Goal: Information Seeking & Learning: Learn about a topic

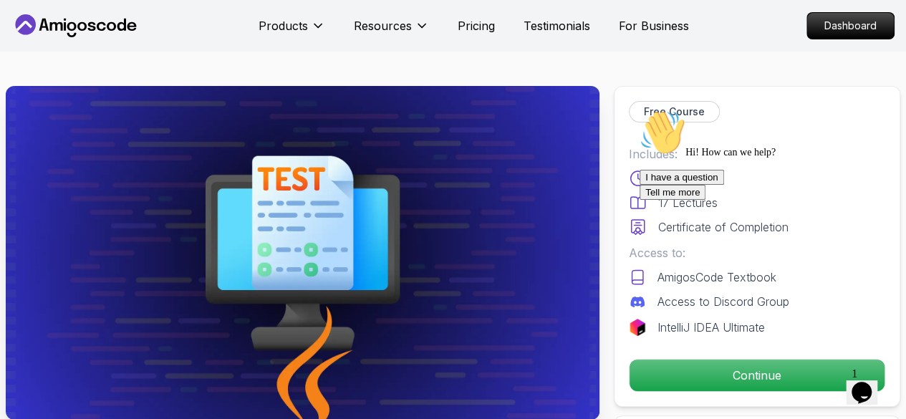
click at [876, 200] on div "Hi! How can we help? I have a question Tell me more" at bounding box center [769, 155] width 258 height 90
click at [875, 110] on div "Chat attention grabber" at bounding box center [769, 110] width 258 height 0
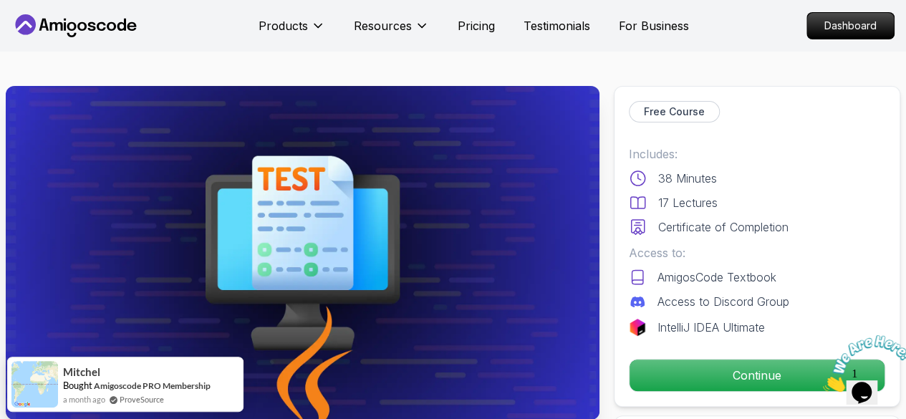
click at [823, 382] on icon "Close" at bounding box center [823, 388] width 0 height 12
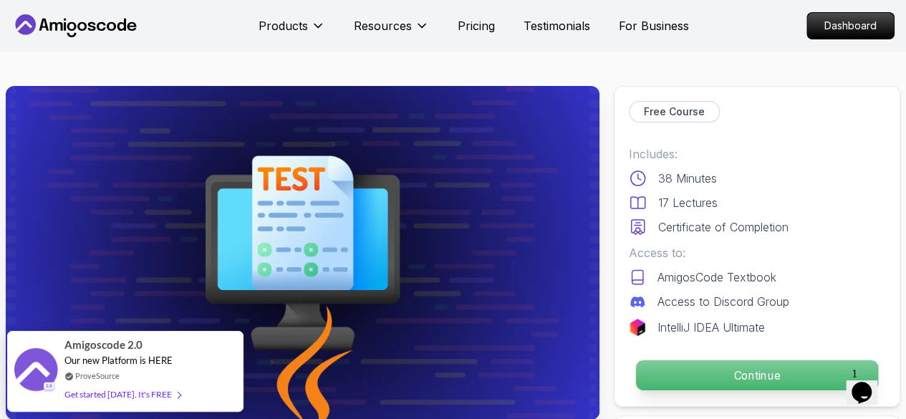
click at [704, 367] on p "Continue" at bounding box center [757, 375] width 242 height 30
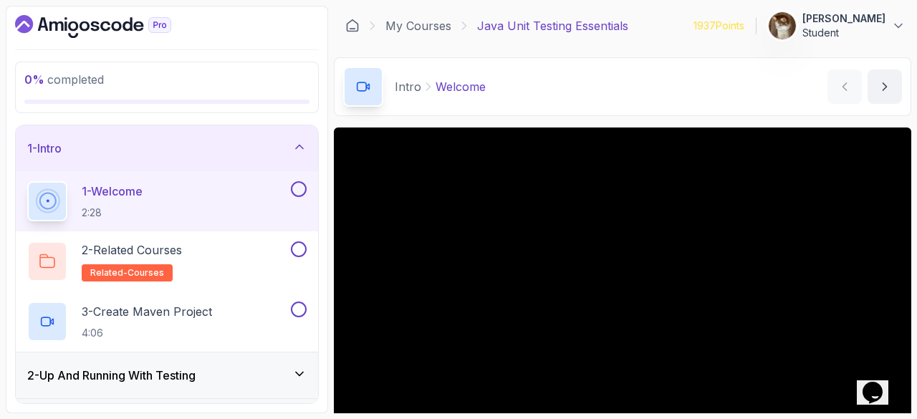
scroll to position [138, 0]
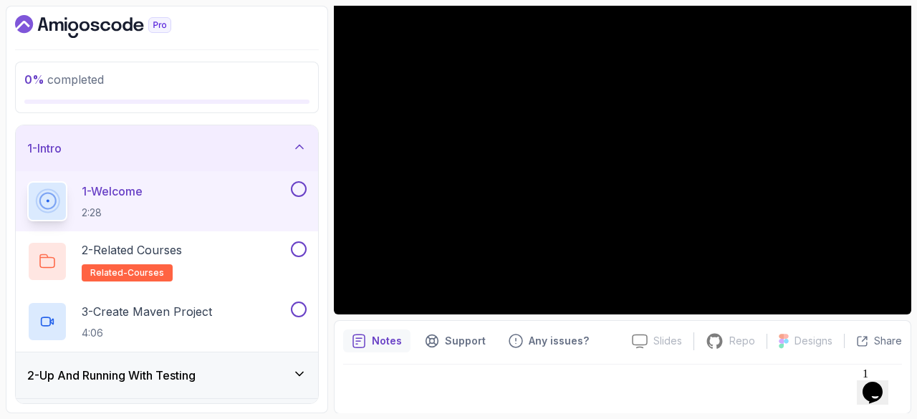
click at [624, 377] on div at bounding box center [622, 385] width 559 height 40
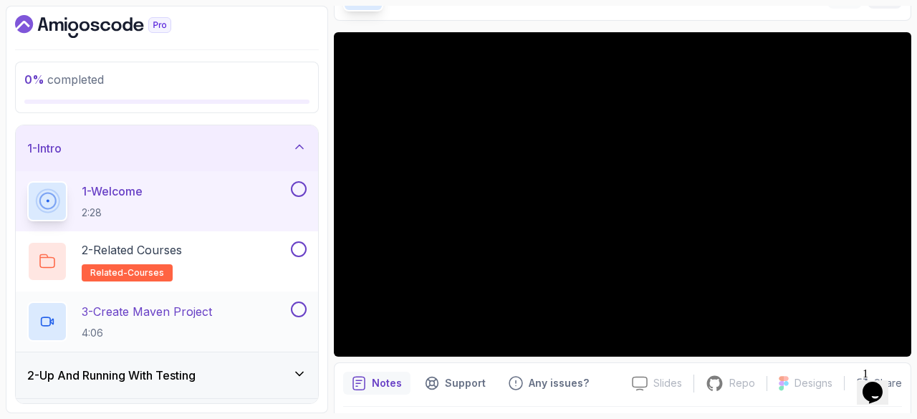
scroll to position [39, 0]
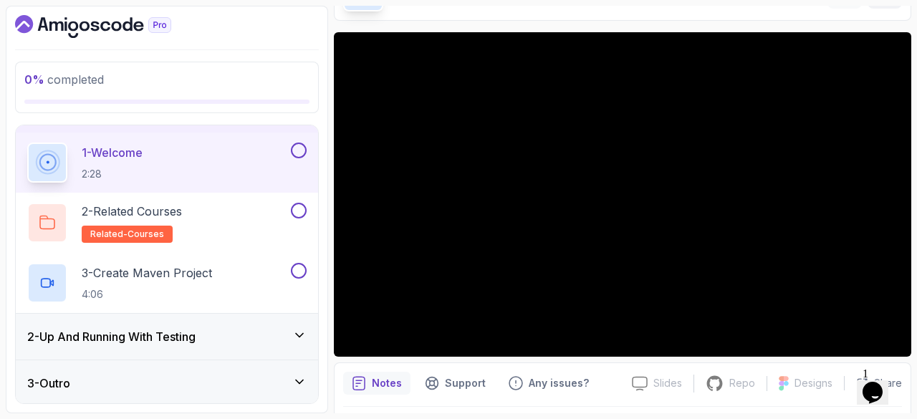
click at [220, 334] on div "2 - Up And Running With Testing" at bounding box center [166, 336] width 279 height 17
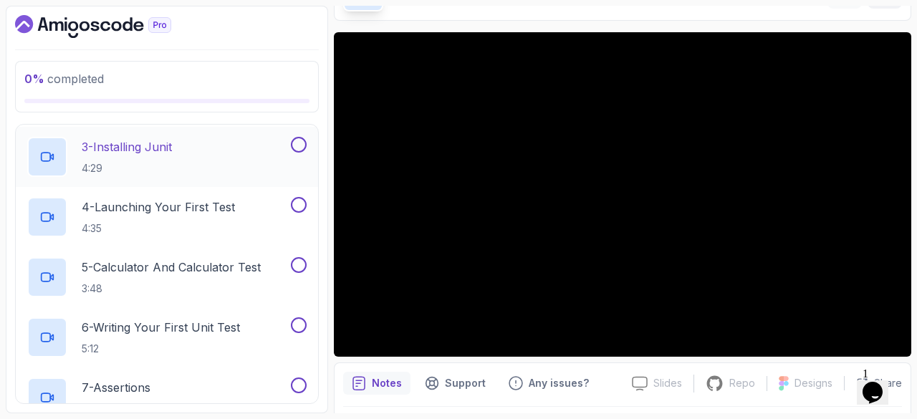
scroll to position [0, 0]
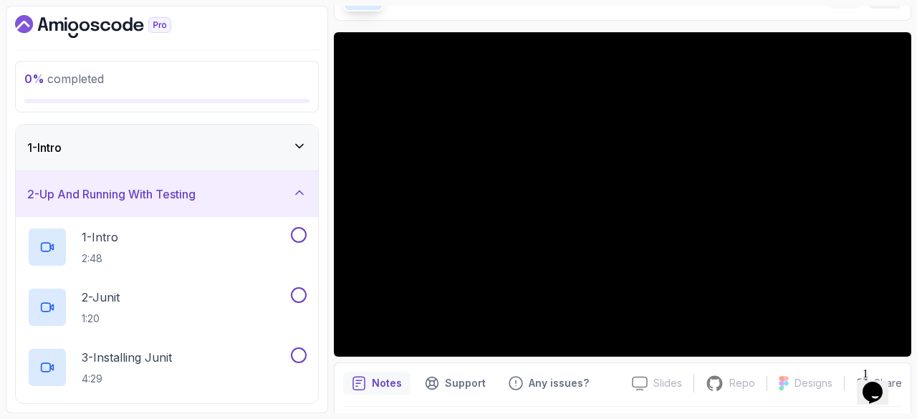
click at [179, 201] on h3 "2 - Up And Running With Testing" at bounding box center [111, 194] width 168 height 17
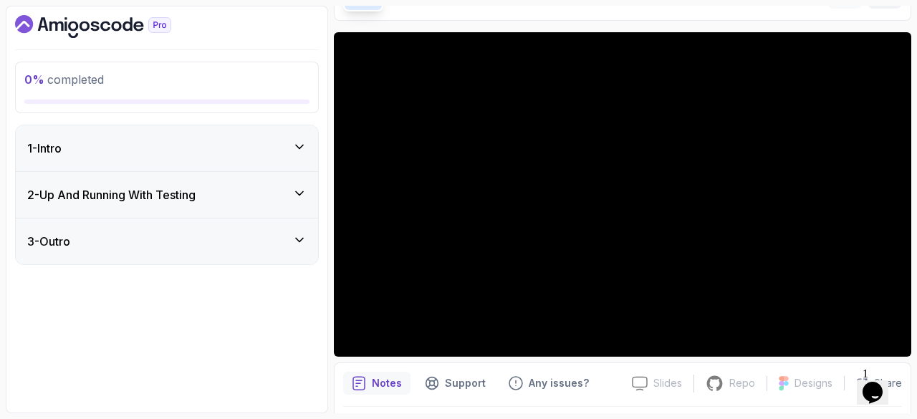
click at [195, 244] on div "3 - Outro" at bounding box center [166, 241] width 279 height 17
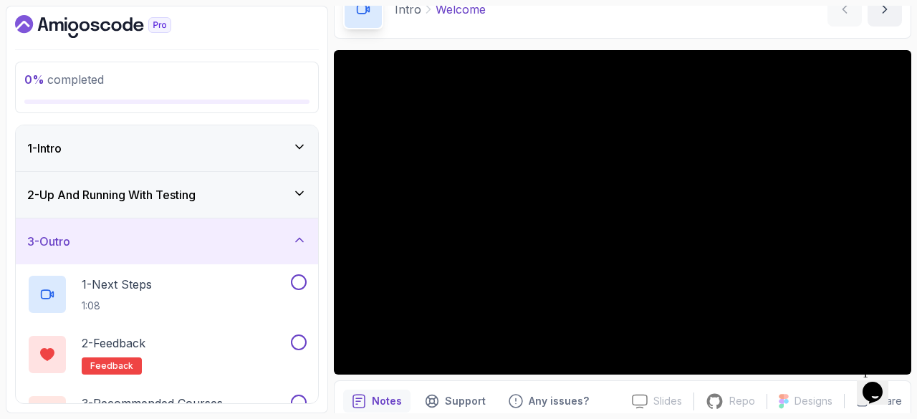
scroll to position [39, 0]
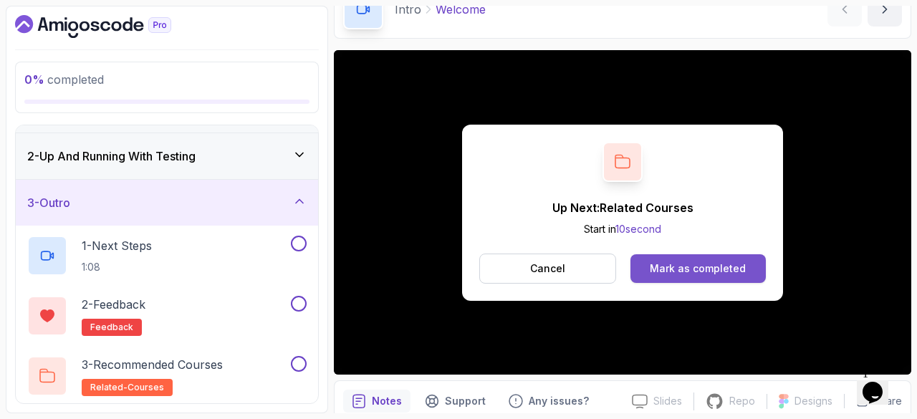
click at [688, 265] on div "Mark as completed" at bounding box center [698, 268] width 96 height 14
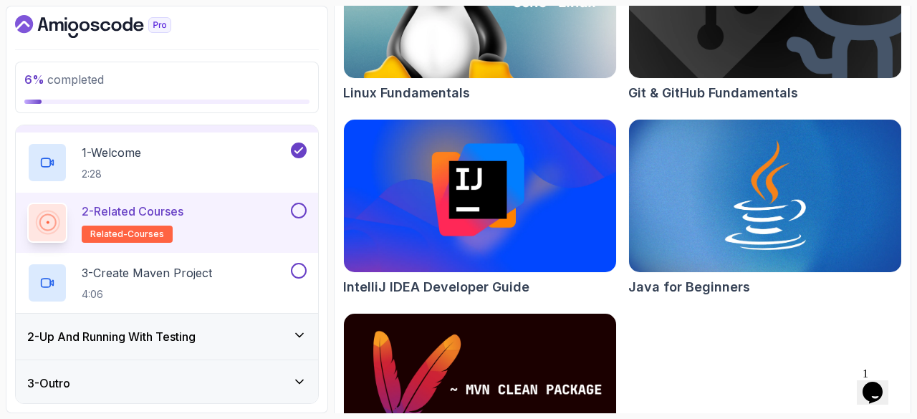
scroll to position [299, 0]
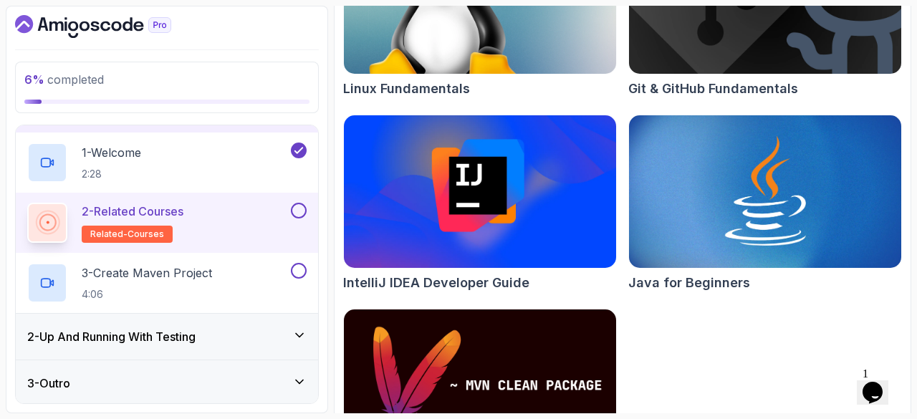
click at [304, 203] on button at bounding box center [299, 211] width 16 height 16
click at [188, 372] on div "3 - Outro" at bounding box center [167, 383] width 302 height 46
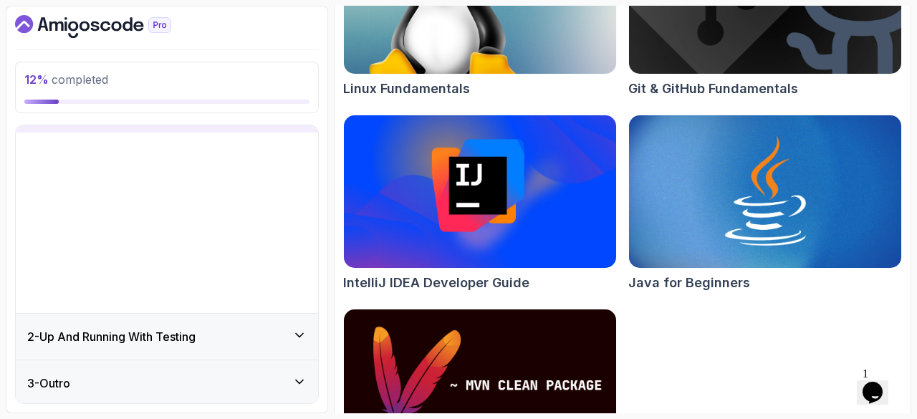
scroll to position [0, 0]
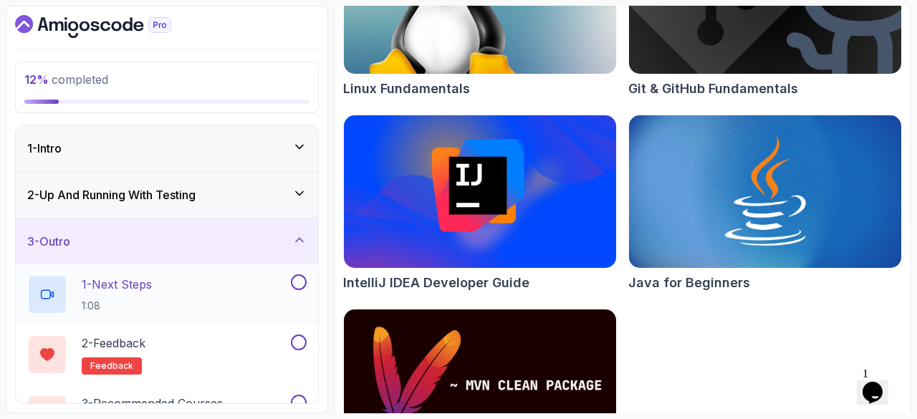
click at [148, 276] on p "1 - Next Steps" at bounding box center [117, 284] width 70 height 17
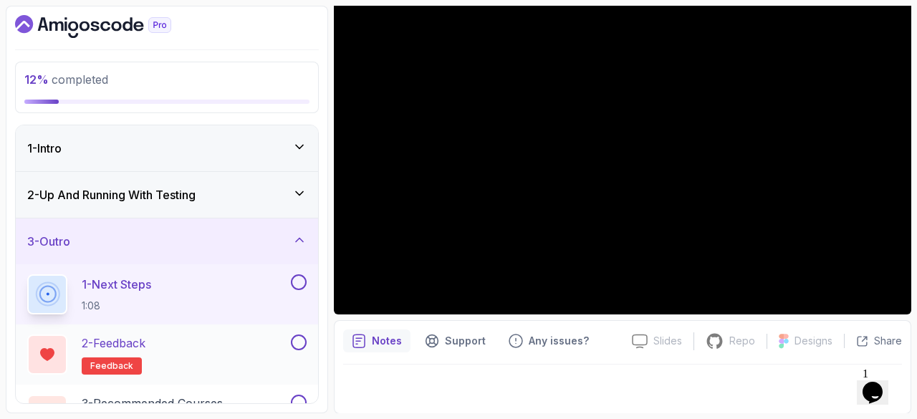
scroll to position [39, 0]
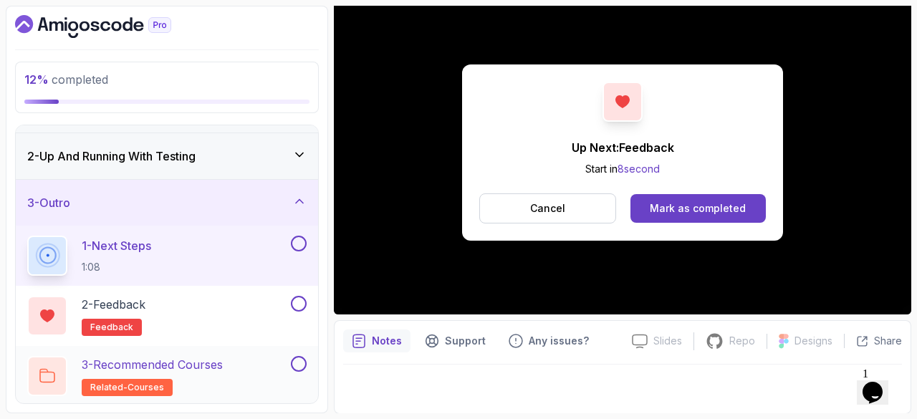
click at [171, 372] on h2 "3 - Recommended Courses related-courses" at bounding box center [152, 376] width 141 height 40
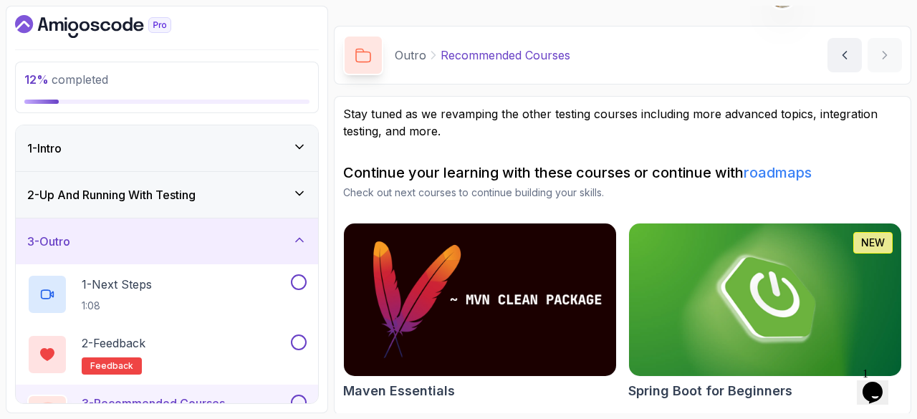
click at [153, 152] on div "1 - Intro" at bounding box center [166, 148] width 279 height 17
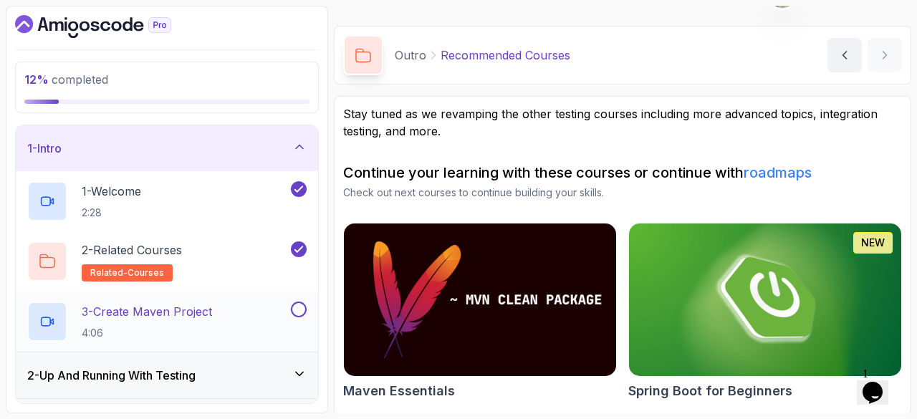
click at [140, 307] on p "3 - Create Maven Project" at bounding box center [147, 311] width 130 height 17
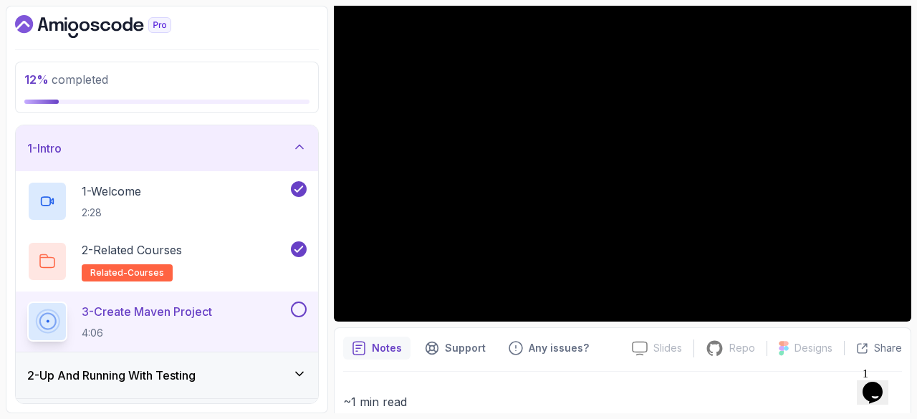
scroll to position [133, 0]
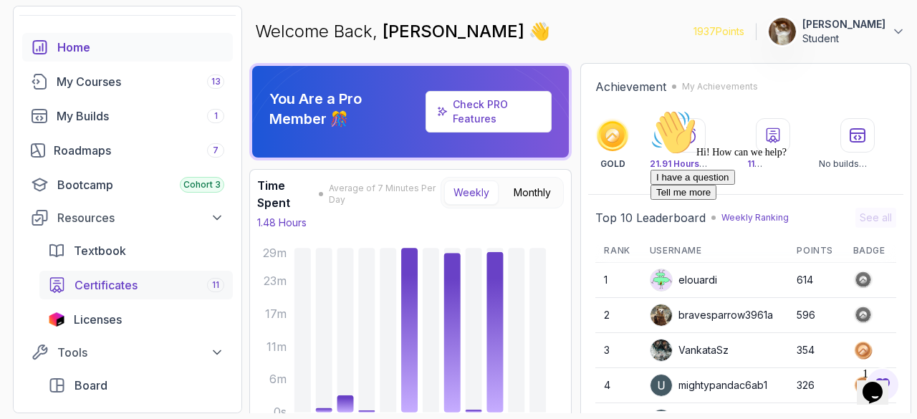
scroll to position [47, 0]
click at [133, 284] on span "Certificates" at bounding box center [106, 283] width 63 height 17
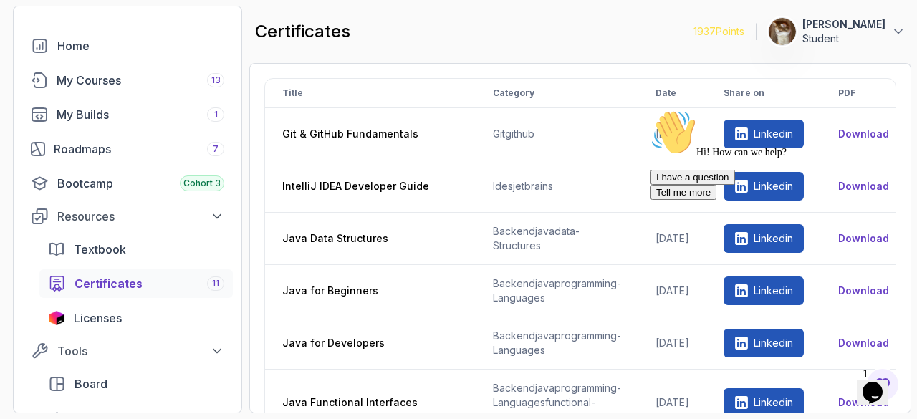
scroll to position [23, 0]
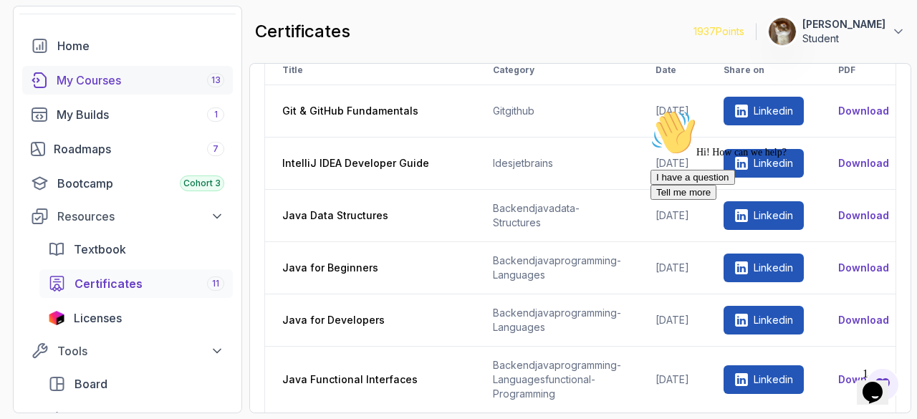
click at [79, 77] on div "My Courses 13" at bounding box center [141, 80] width 168 height 17
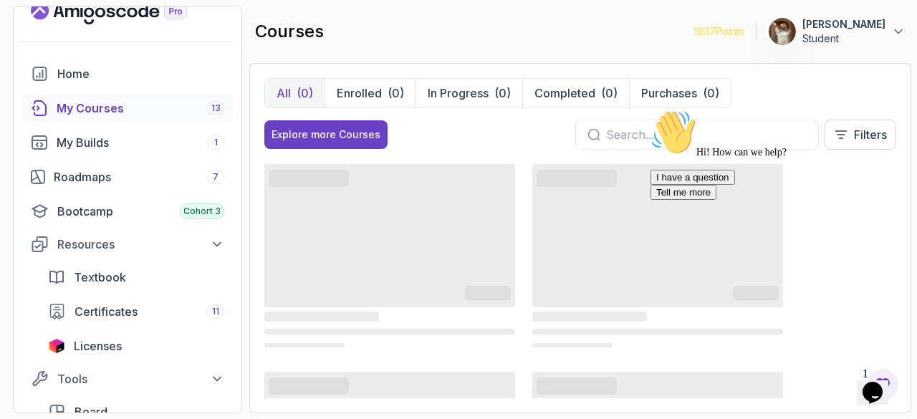
scroll to position [19, 0]
click at [590, 91] on p "Completed" at bounding box center [564, 93] width 61 height 17
click at [312, 95] on button "All (0)" at bounding box center [294, 93] width 59 height 29
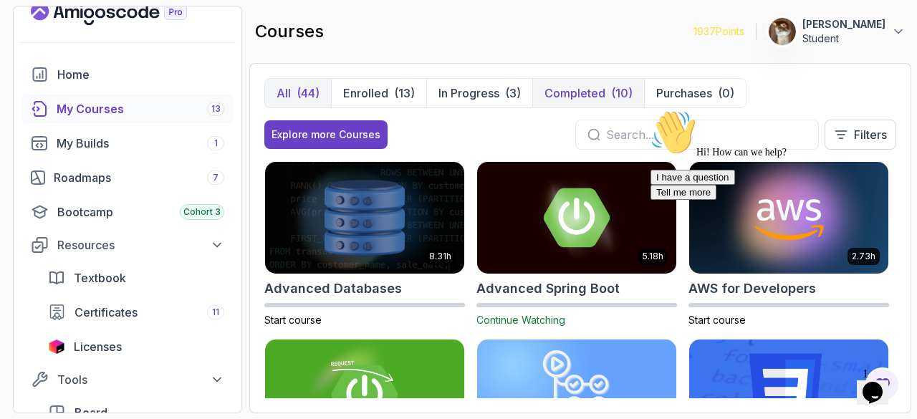
click at [582, 92] on p "Completed" at bounding box center [574, 93] width 61 height 17
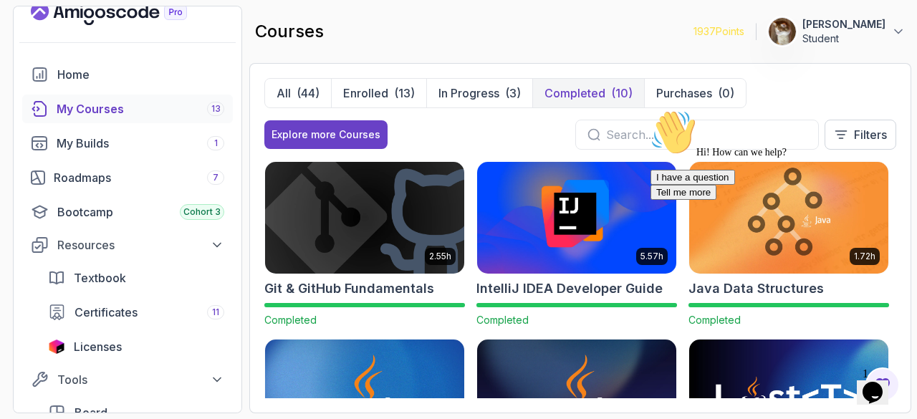
click at [650, 110] on icon "Chat attention grabber" at bounding box center [650, 110] width 0 height 0
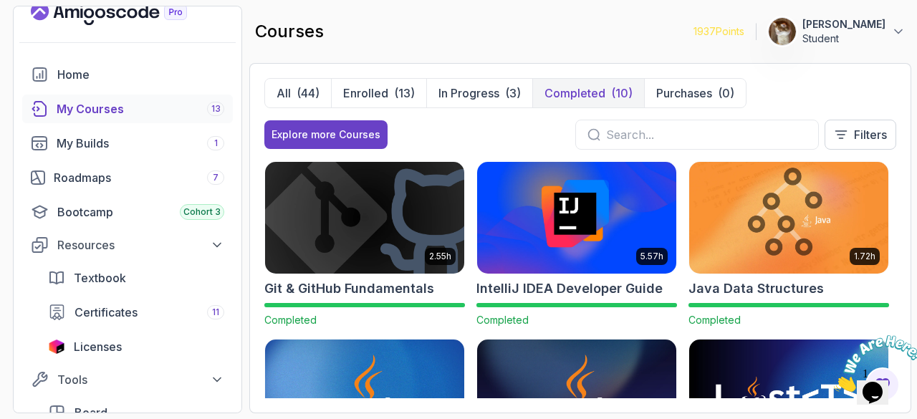
click at [834, 382] on icon "Close" at bounding box center [834, 388] width 0 height 12
click at [91, 135] on div "My Builds 1" at bounding box center [141, 143] width 168 height 17
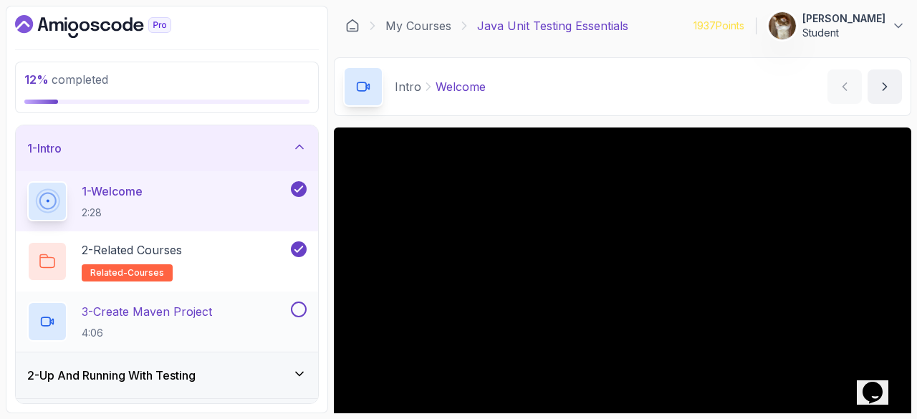
click at [201, 317] on p "3 - Create Maven Project" at bounding box center [147, 311] width 130 height 17
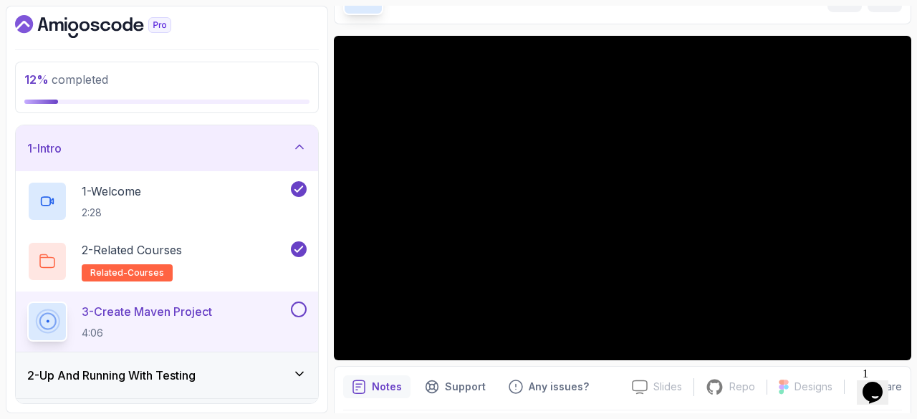
scroll to position [92, 0]
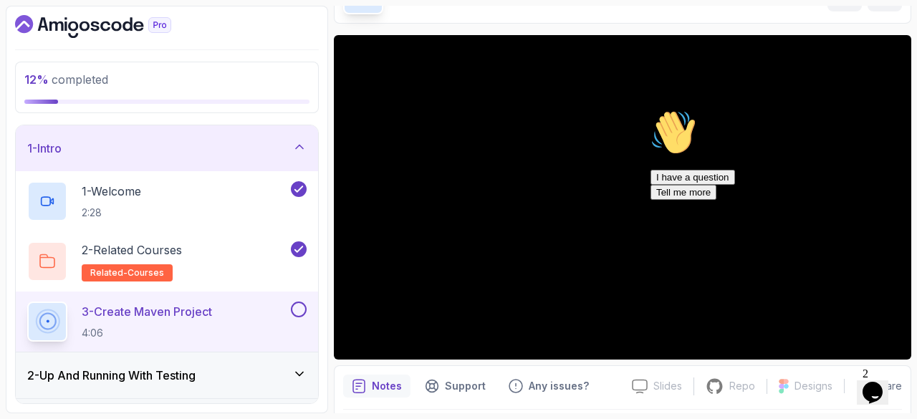
click at [650, 110] on icon "Chat attention grabber" at bounding box center [650, 110] width 0 height 0
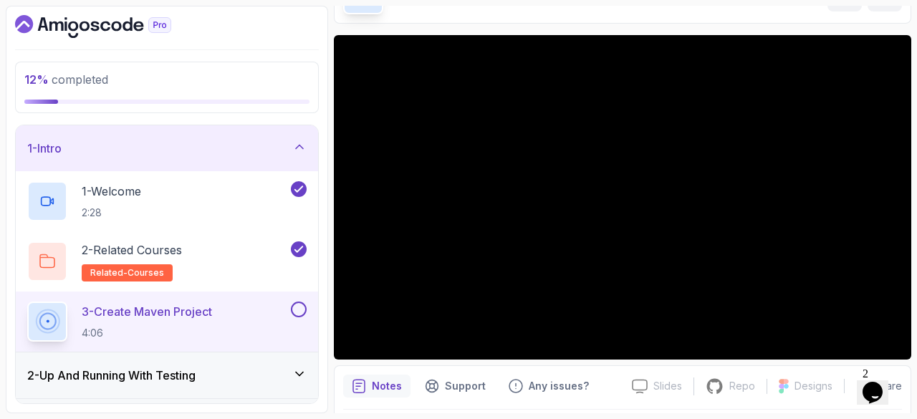
click at [298, 309] on button at bounding box center [299, 310] width 16 height 16
click at [160, 165] on div "1 - Intro" at bounding box center [167, 148] width 302 height 46
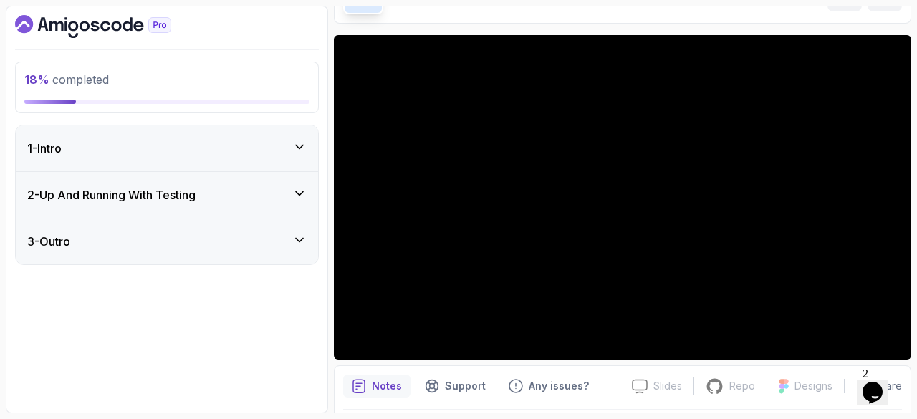
click at [196, 206] on div "2 - Up And Running With Testing" at bounding box center [167, 195] width 302 height 46
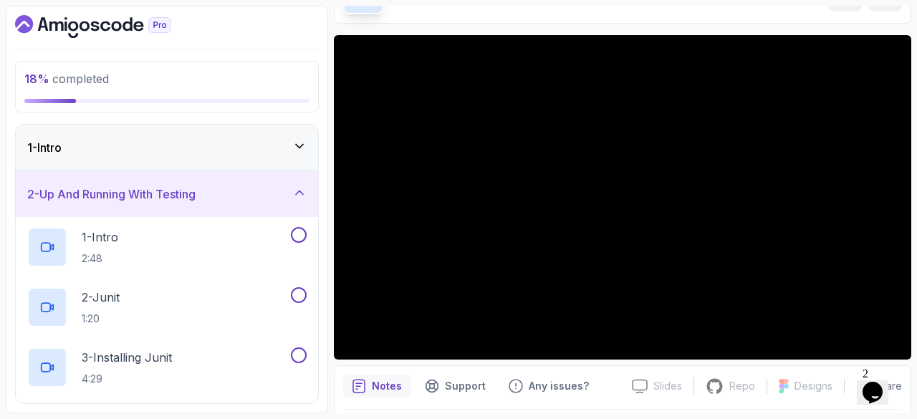
click at [303, 183] on div "2 - Up And Running With Testing" at bounding box center [167, 194] width 302 height 46
